Goal: Transaction & Acquisition: Purchase product/service

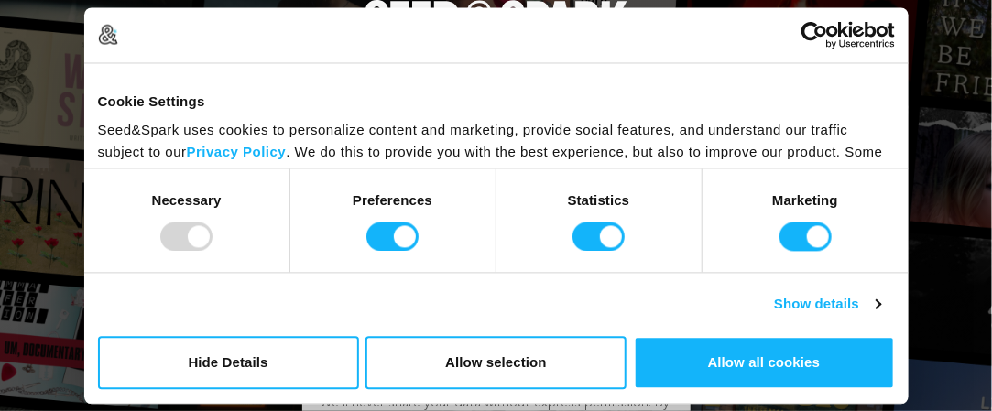
type input "[PERSON_NAME][EMAIL_ADDRESS][DOMAIN_NAME]"
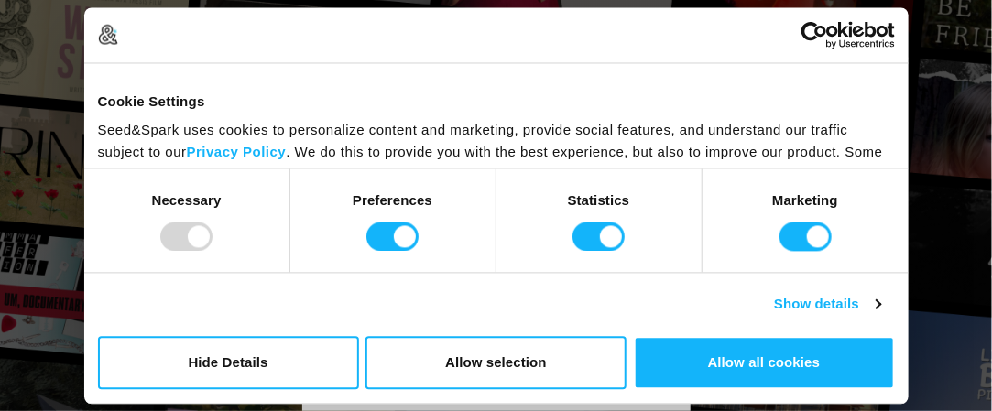
scroll to position [60, 0]
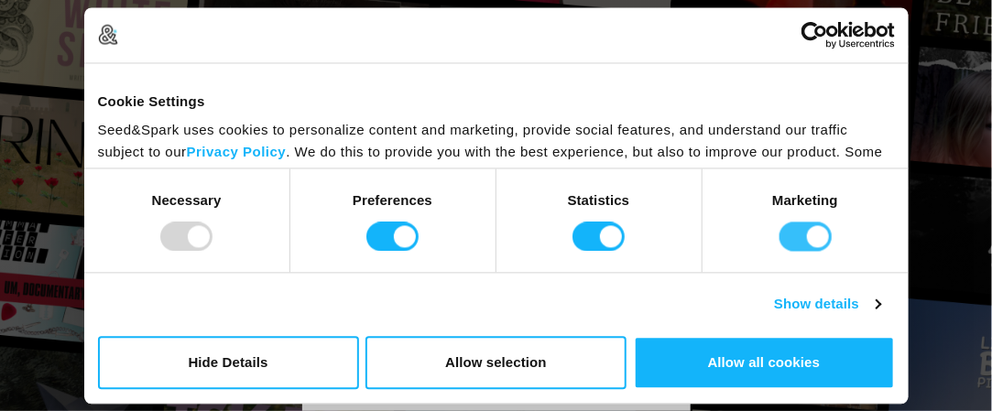
click at [821, 226] on input "Marketing" at bounding box center [806, 237] width 52 height 29
checkbox input "false"
click at [607, 240] on input "Statistics" at bounding box center [599, 237] width 52 height 29
checkbox input "false"
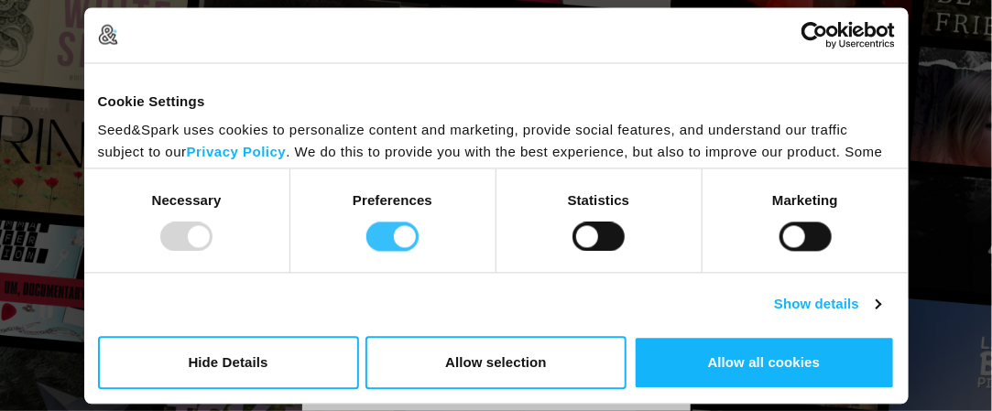
click at [400, 239] on input "Preferences" at bounding box center [393, 237] width 52 height 29
checkbox input "false"
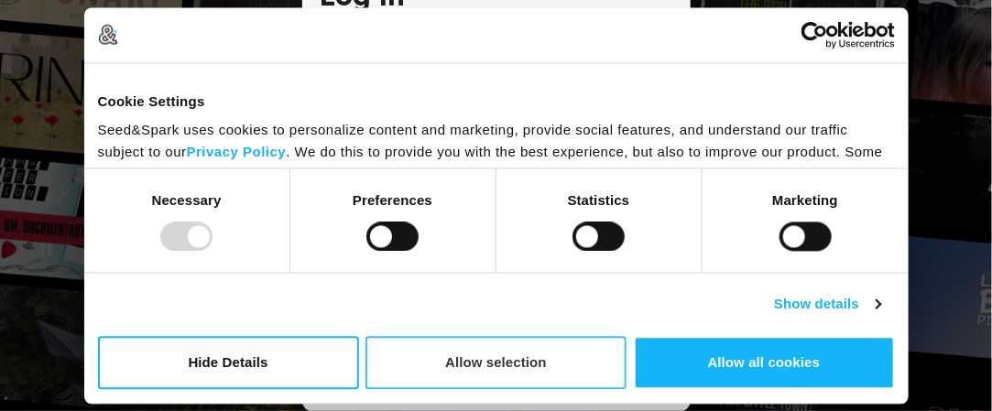
click at [514, 372] on button "Allow selection" at bounding box center [496, 362] width 261 height 53
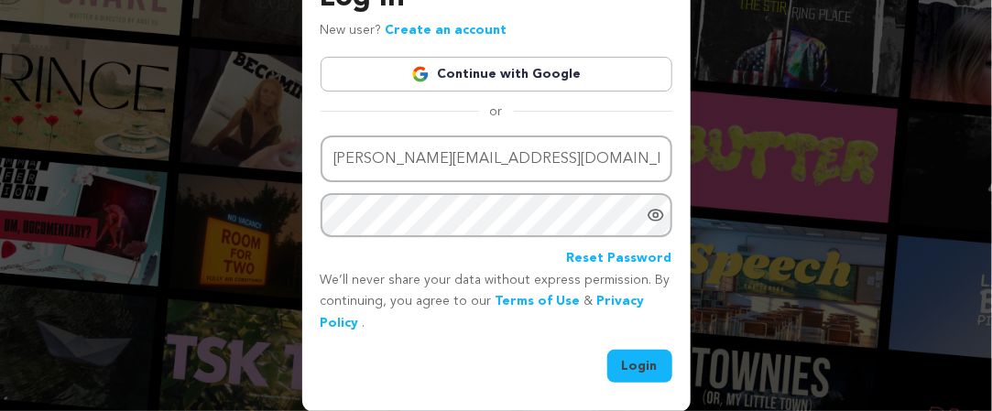
click at [655, 220] on icon "Show password as plain text. Warning: this will display your password on the sc…" at bounding box center [656, 215] width 18 height 18
click at [655, 220] on icon "Hide Password" at bounding box center [656, 215] width 18 height 18
click at [642, 363] on button "Login" at bounding box center [640, 366] width 65 height 33
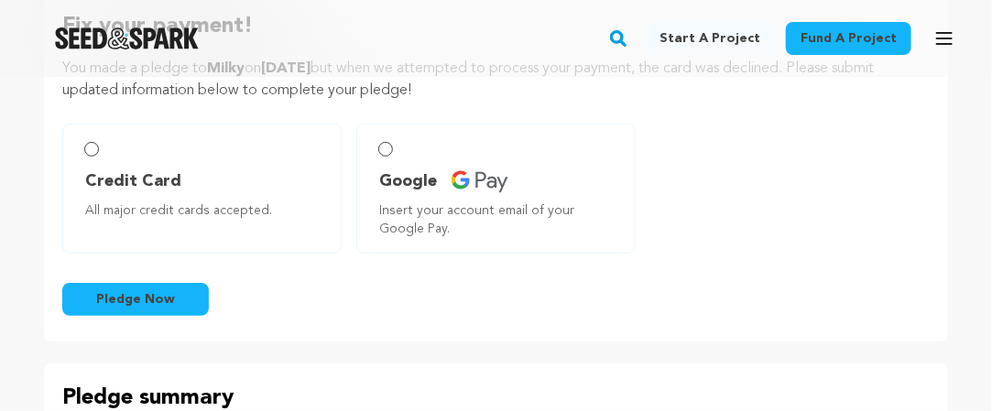
scroll to position [114, 0]
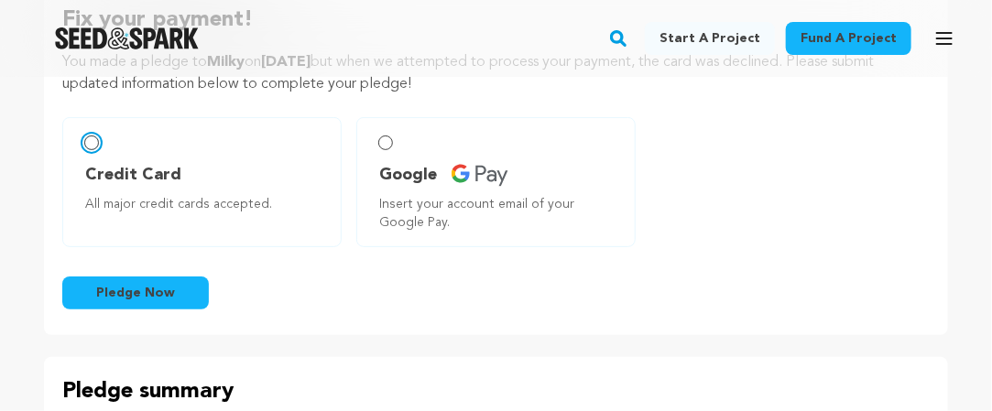
click at [95, 148] on input "Credit Card All major credit cards accepted." at bounding box center [91, 143] width 15 height 15
radio input "false"
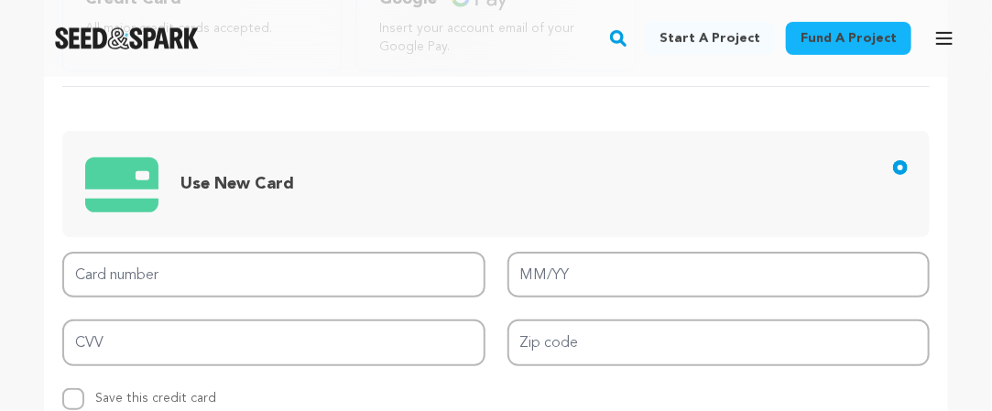
scroll to position [284, 0]
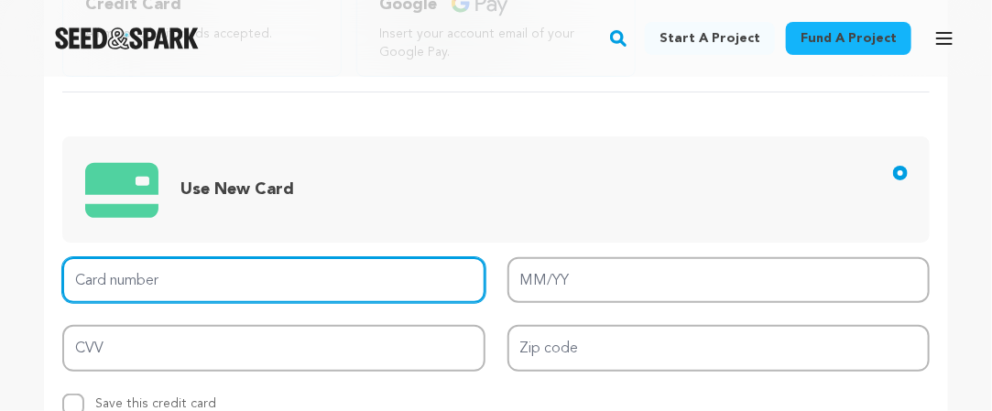
click at [328, 288] on input "Card number" at bounding box center [273, 280] width 423 height 47
type input "4498 6715 4828 7258"
type input "08/30"
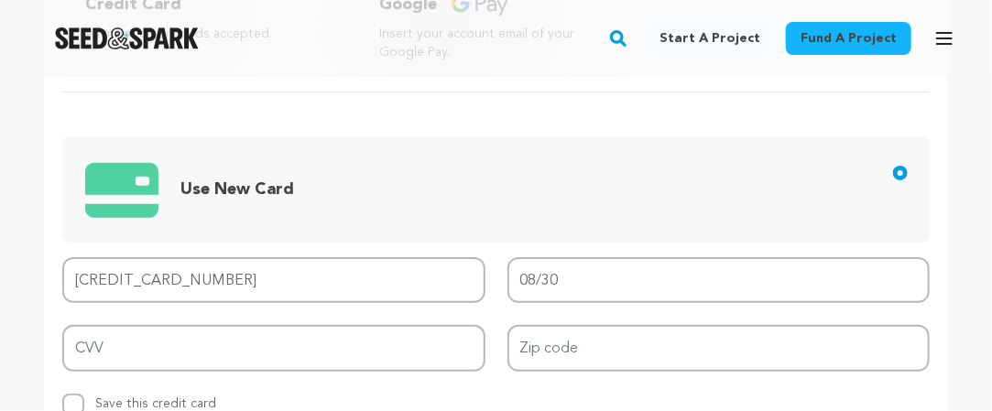
type input "211"
drag, startPoint x: 991, startPoint y: 124, endPoint x: 991, endPoint y: 153, distance: 29.3
click at [991, 153] on div "Fix your payment! You made a pledge to Milky on August 22, 2025 but when we att…" at bounding box center [496, 286] width 992 height 942
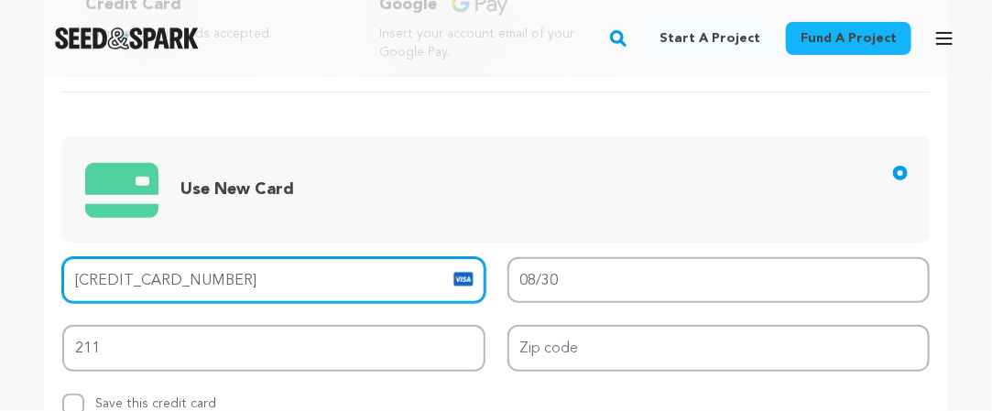
click at [251, 293] on input "4498 6715 4828 7258" at bounding box center [273, 280] width 423 height 47
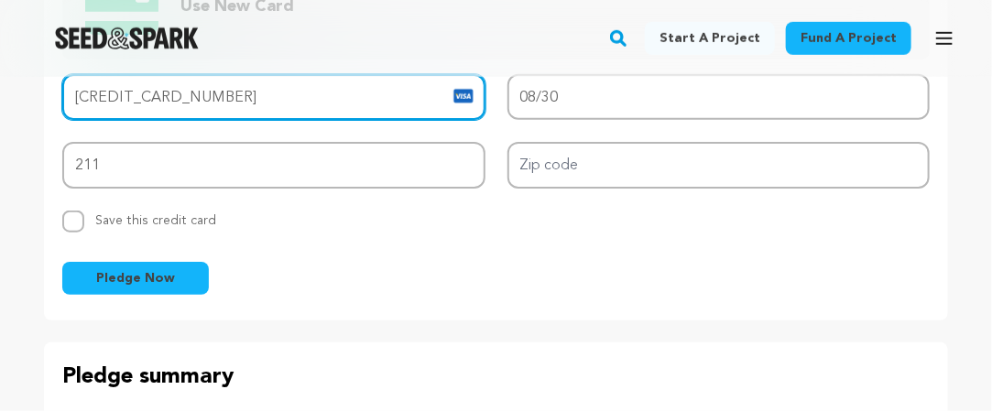
scroll to position [383, 0]
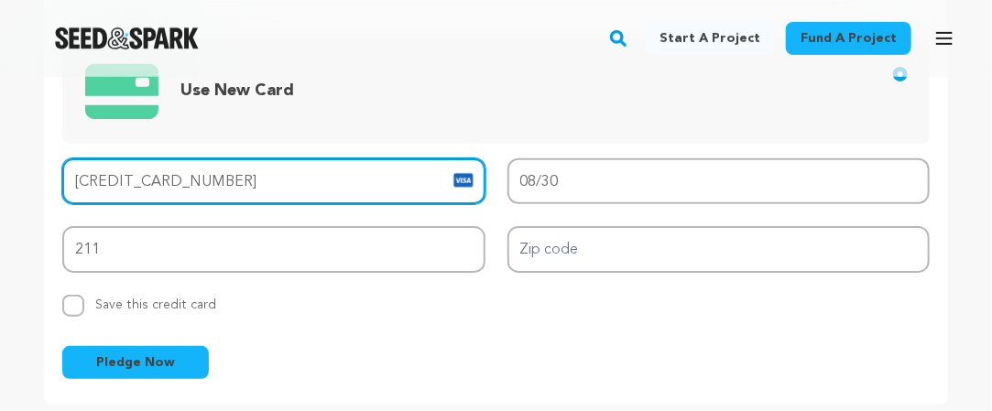
click at [261, 183] on input "4498 6715 4828 7258" at bounding box center [273, 182] width 423 height 47
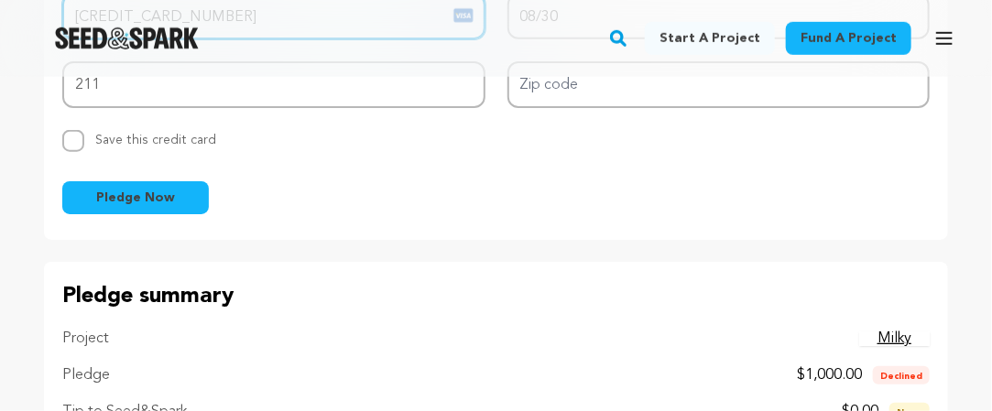
scroll to position [529, 0]
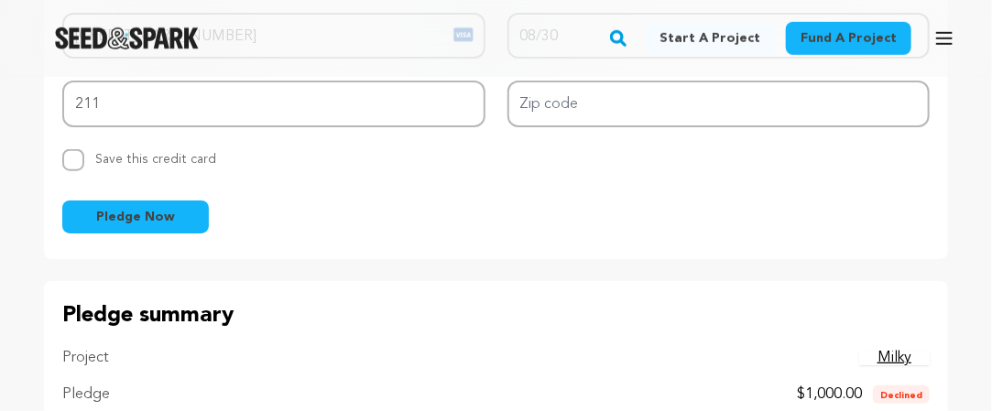
click at [122, 210] on span "Pledge Now" at bounding box center [135, 217] width 79 height 18
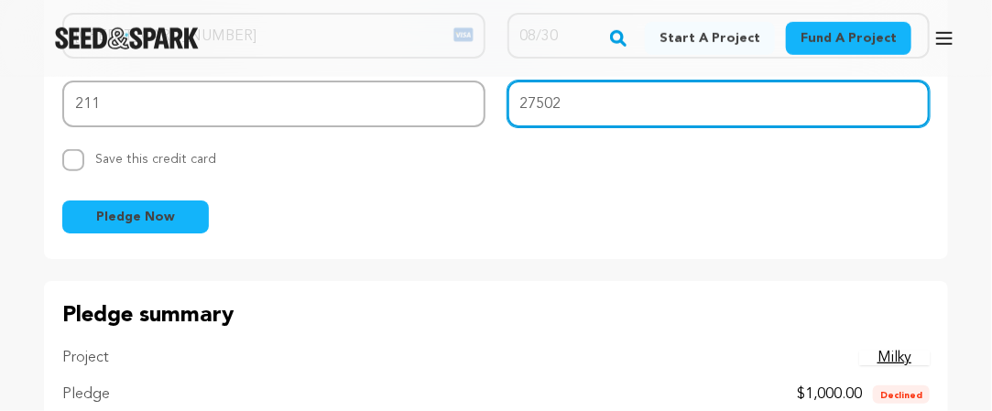
type input "27502"
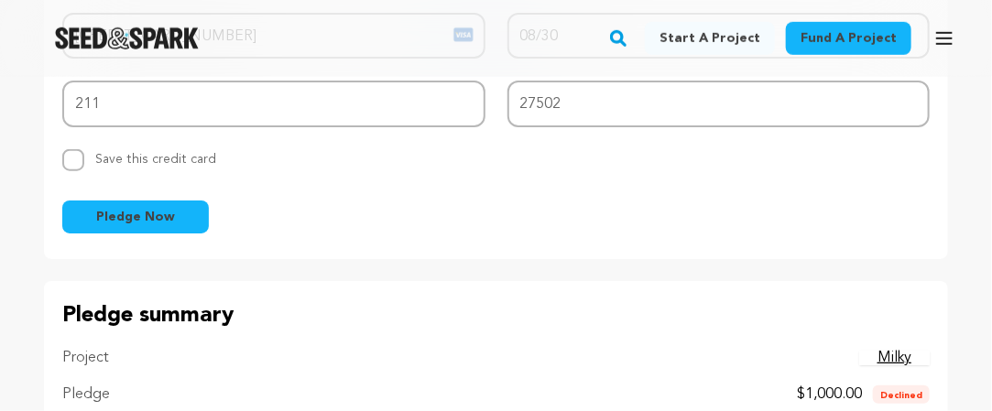
click at [155, 213] on span "Pledge Now" at bounding box center [135, 217] width 79 height 18
